Goal: Task Accomplishment & Management: Use online tool/utility

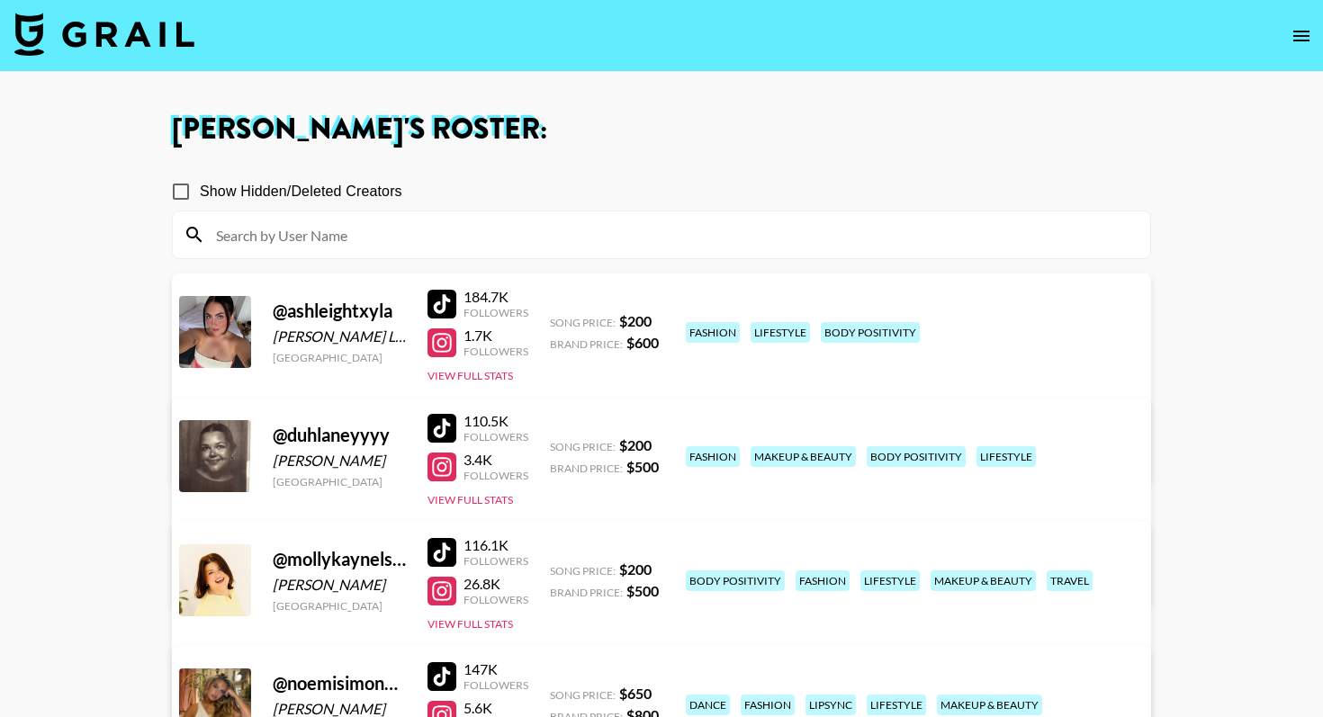
click at [131, 42] on img at bounding box center [104, 34] width 180 height 43
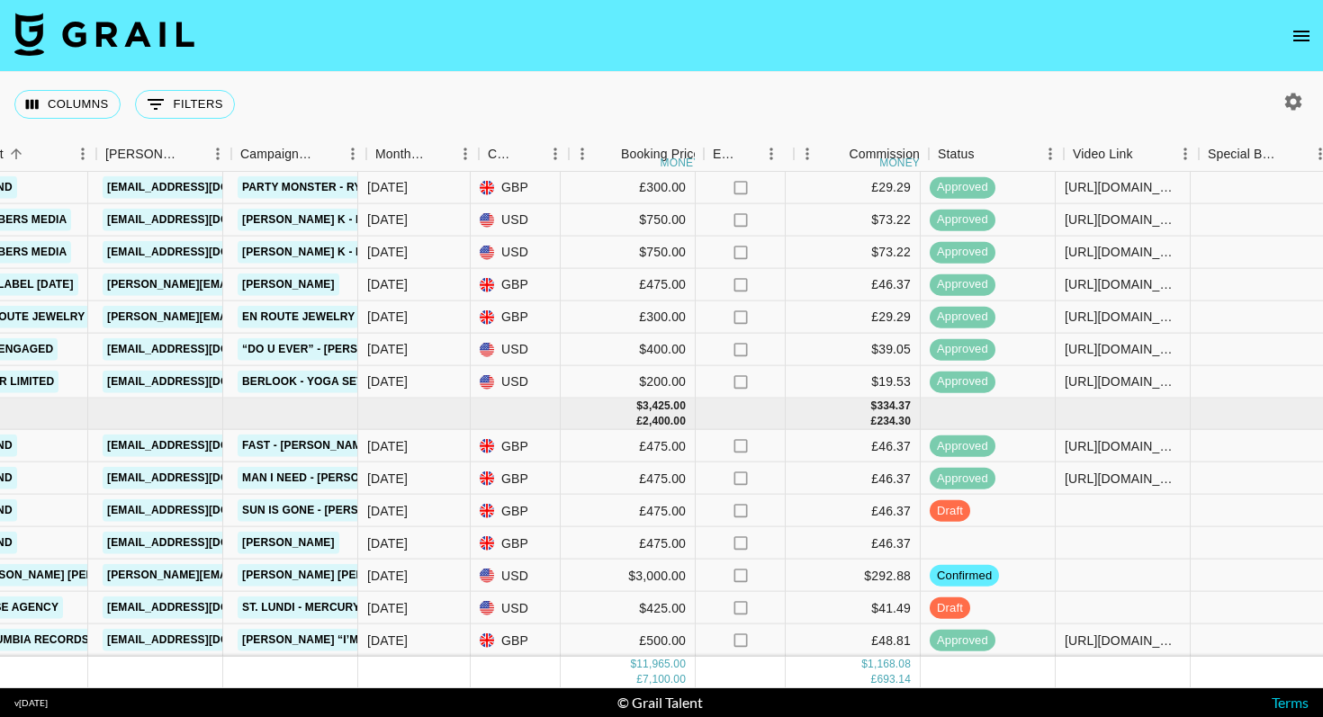
scroll to position [900, 649]
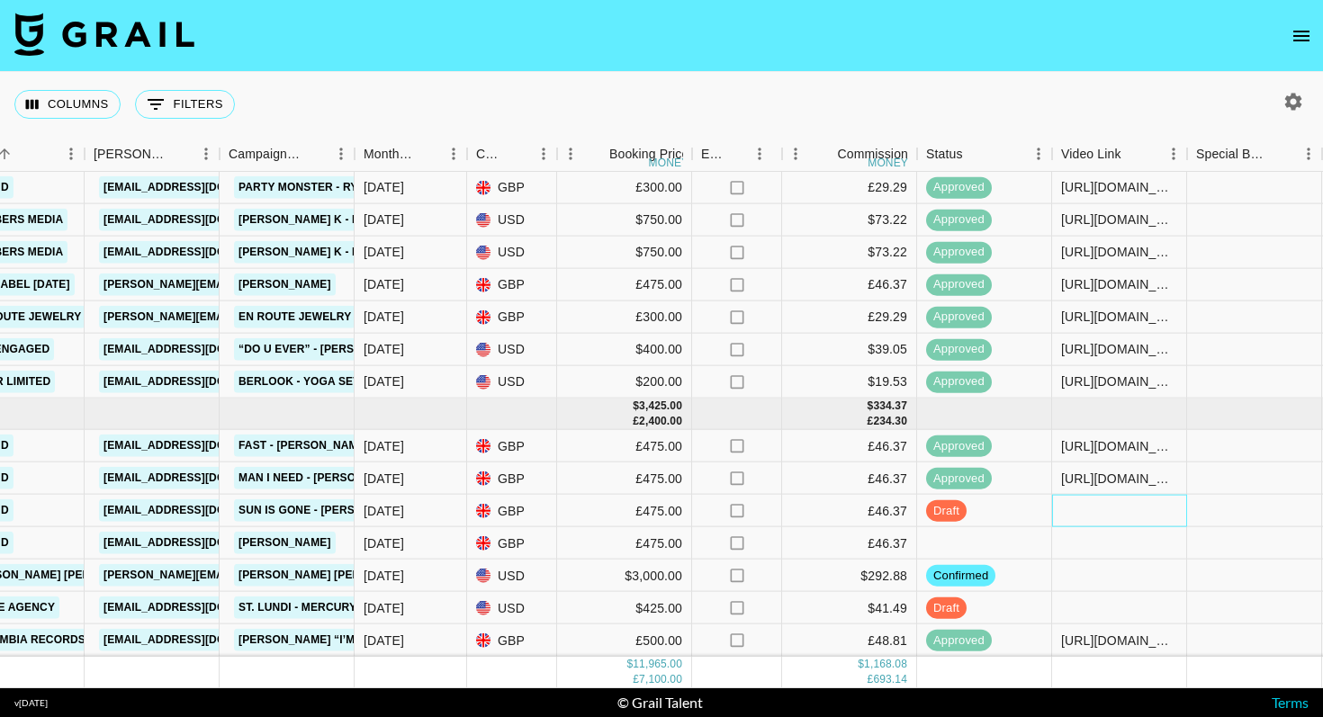
click at [1091, 516] on div at bounding box center [1119, 511] width 135 height 32
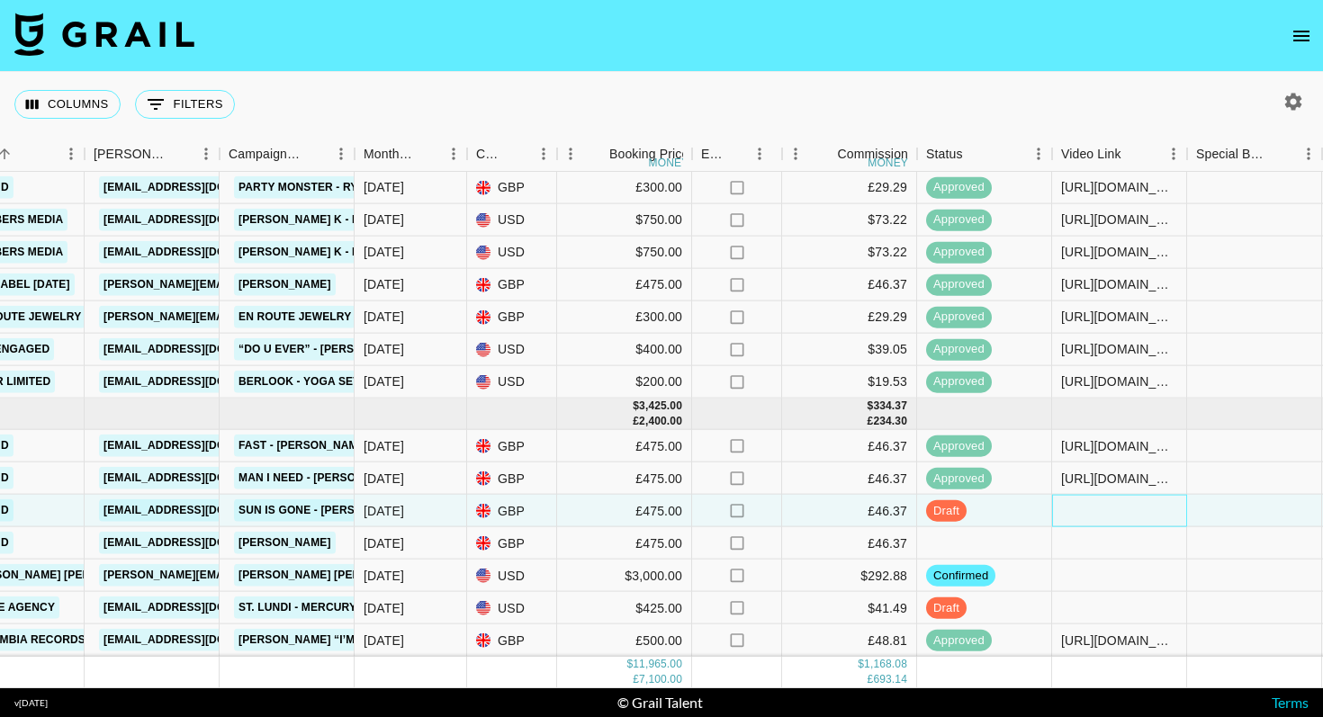
click at [1091, 516] on div at bounding box center [1119, 511] width 135 height 32
type input "[URL][DOMAIN_NAME]"
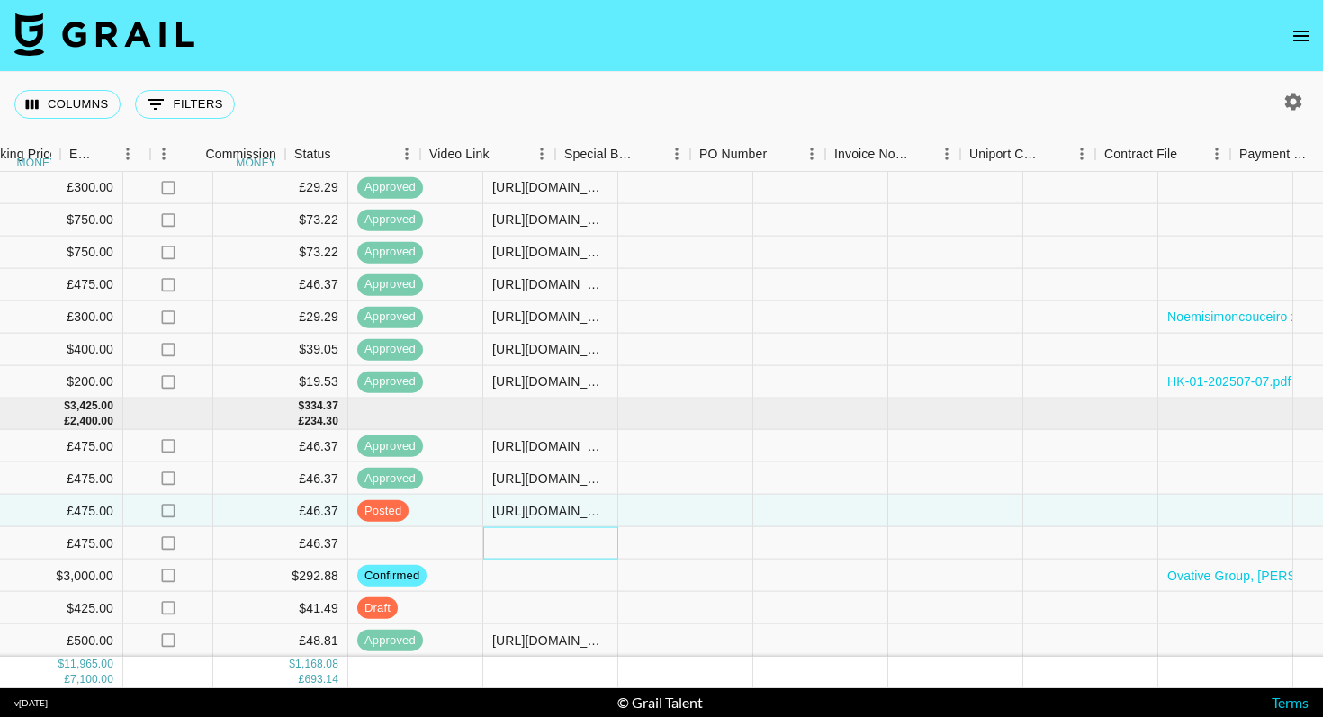
scroll to position [900, 1665]
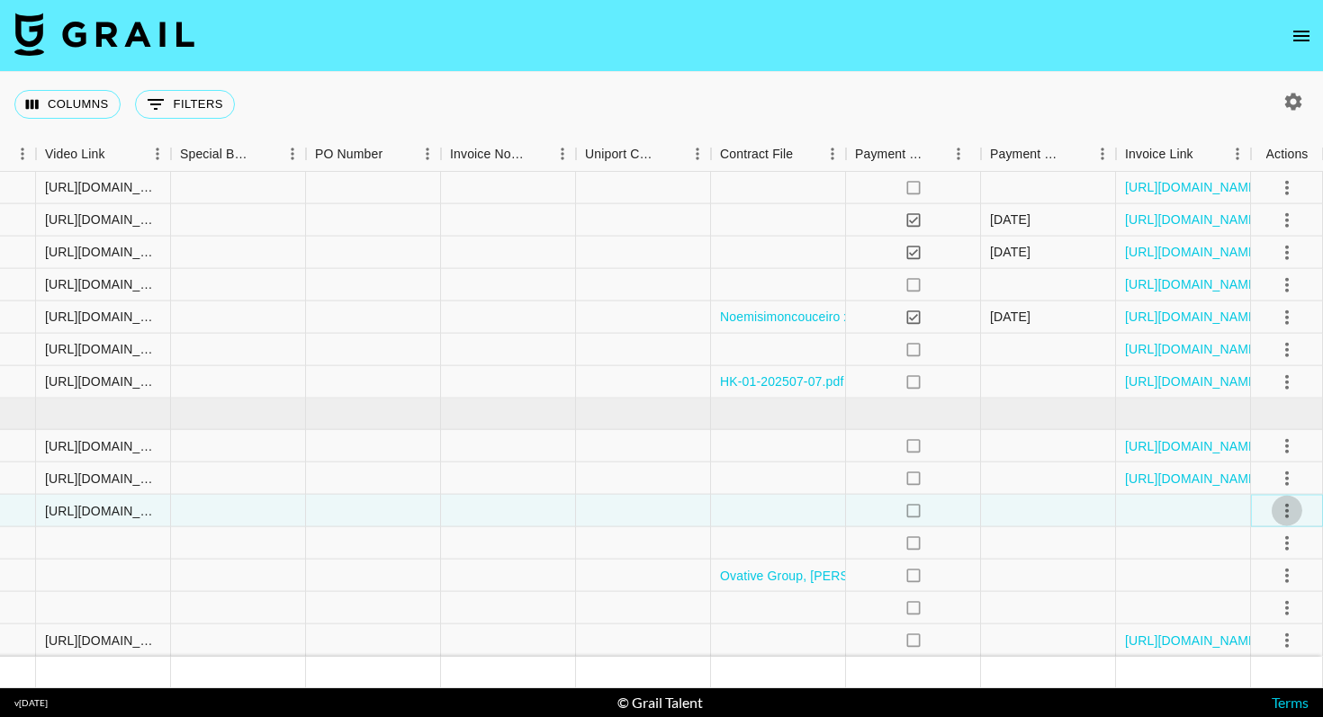
click at [1291, 514] on icon "select merge strategy" at bounding box center [1287, 510] width 22 height 22
click at [1239, 680] on div "Approve" at bounding box center [1247, 679] width 55 height 22
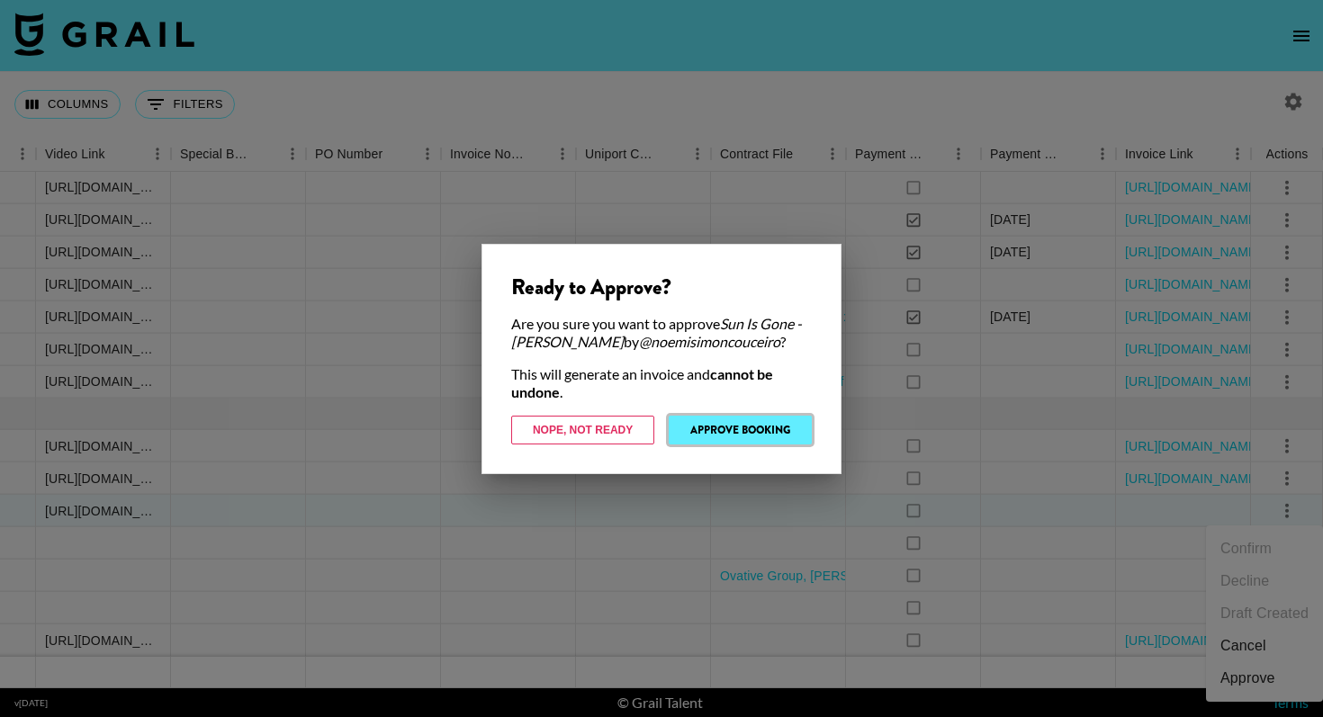
click at [780, 427] on button "Approve Booking" at bounding box center [740, 430] width 143 height 29
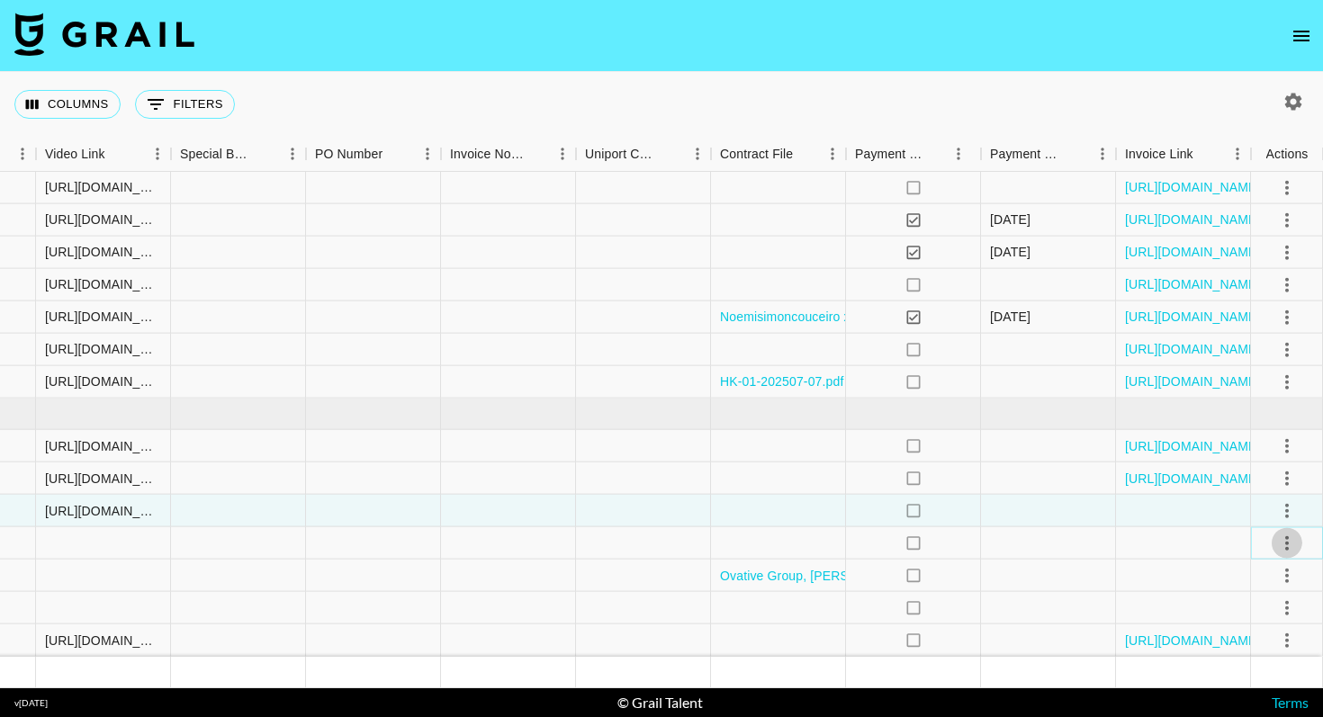
click at [1284, 539] on icon "select merge strategy" at bounding box center [1287, 543] width 22 height 22
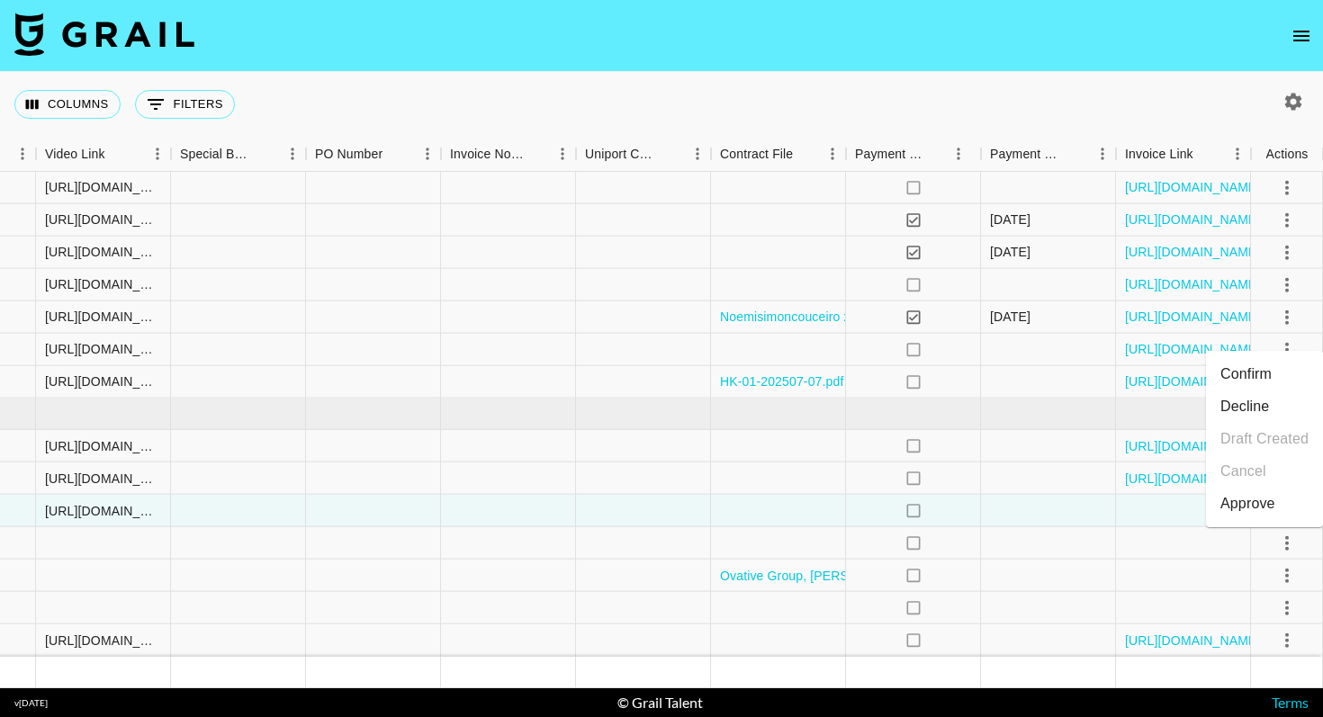
click at [1247, 382] on li "Confirm" at bounding box center [1264, 374] width 117 height 32
click at [958, 72] on div "Columns 0 Filters + Booking" at bounding box center [661, 104] width 1323 height 65
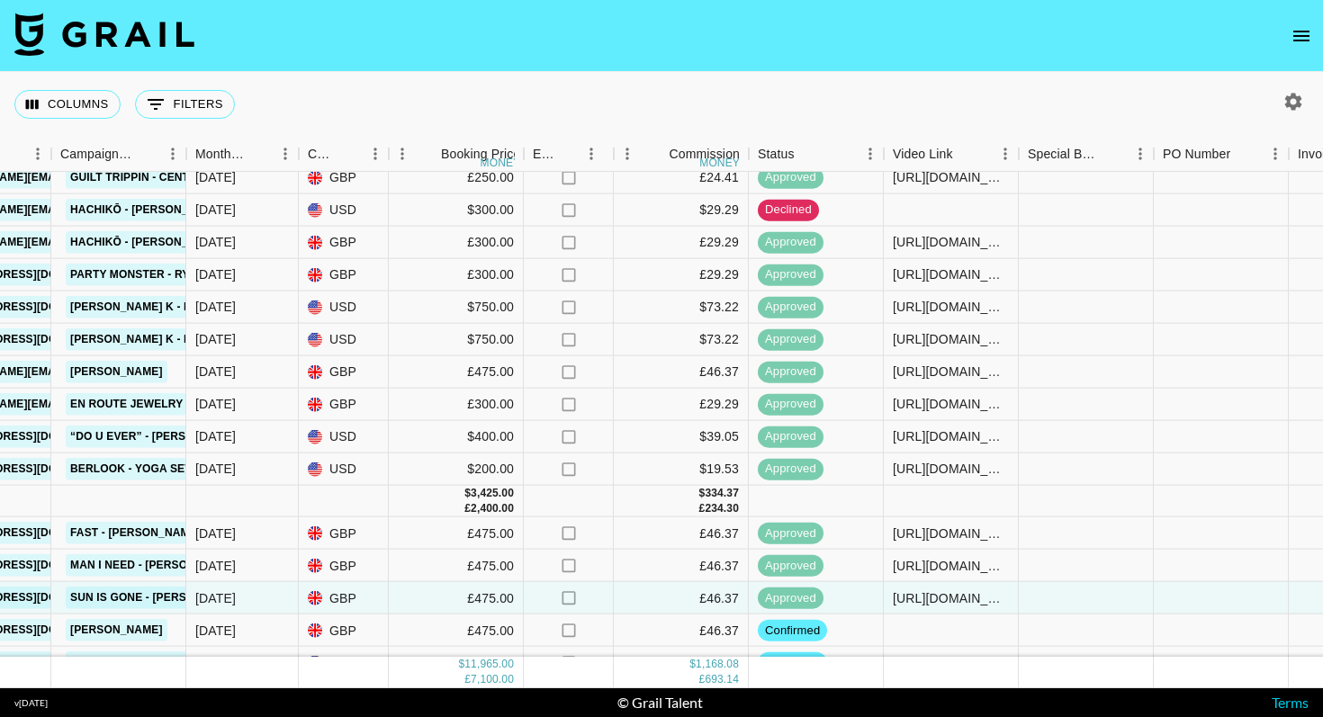
scroll to position [814, 817]
